Goal: Transaction & Acquisition: Purchase product/service

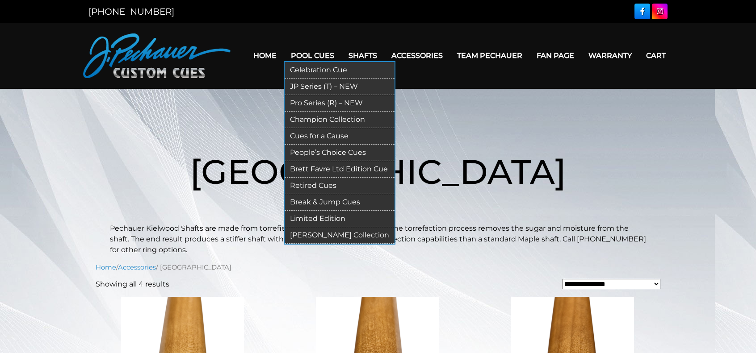
click at [334, 235] on link "[PERSON_NAME] Collection" at bounding box center [339, 235] width 110 height 17
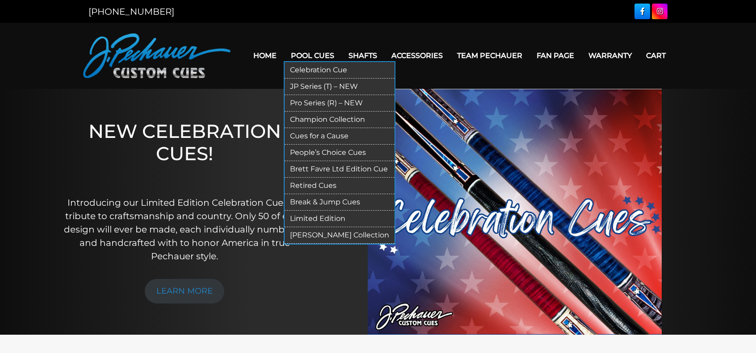
click at [317, 218] on link "Limited Edition" at bounding box center [339, 219] width 110 height 17
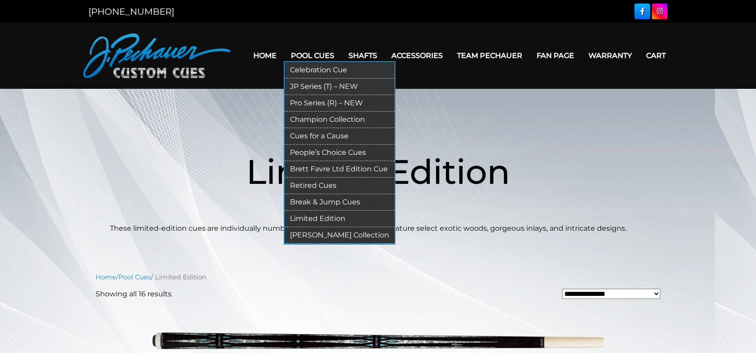
click at [351, 197] on link "Break & Jump Cues" at bounding box center [339, 202] width 110 height 17
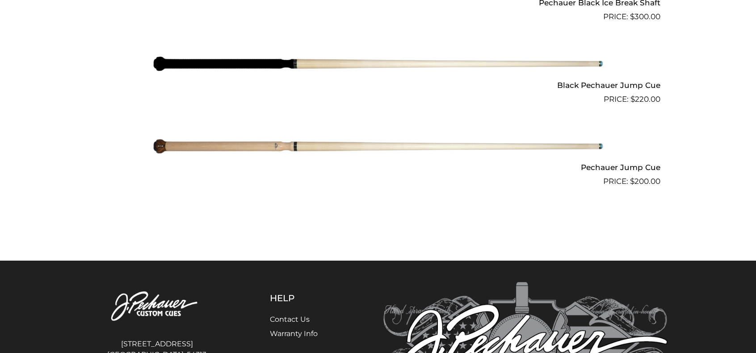
scroll to position [818, 0]
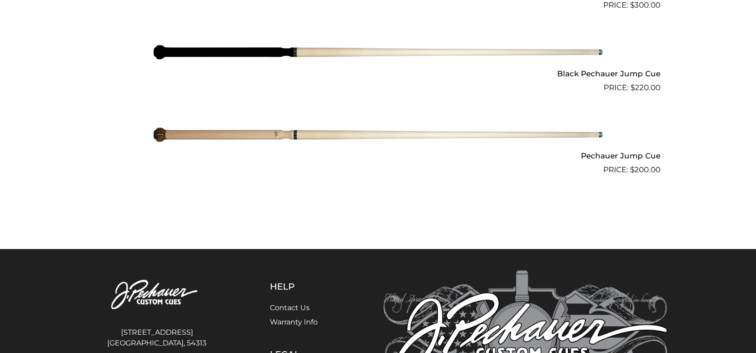
click at [328, 53] on img at bounding box center [377, 52] width 451 height 75
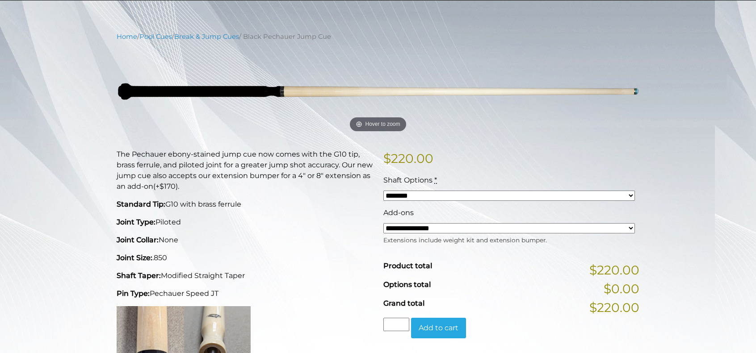
scroll to position [89, 0]
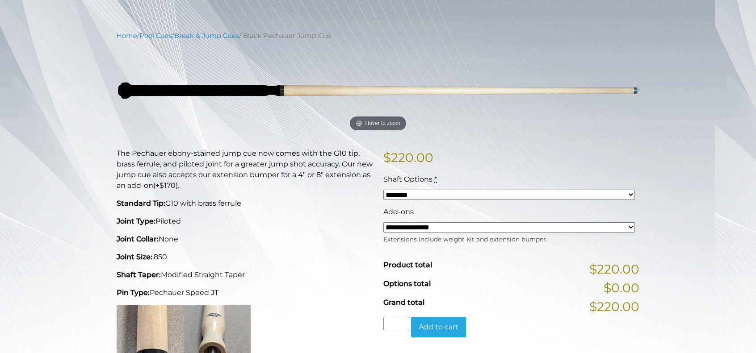
click at [624, 230] on select "**********" at bounding box center [508, 227] width 251 height 10
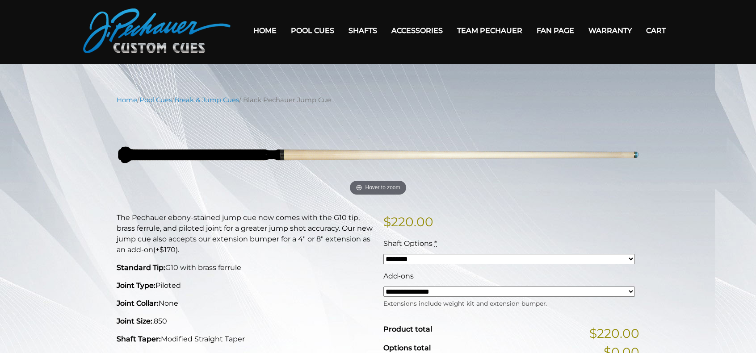
scroll to position [0, 0]
